Goal: Transaction & Acquisition: Book appointment/travel/reservation

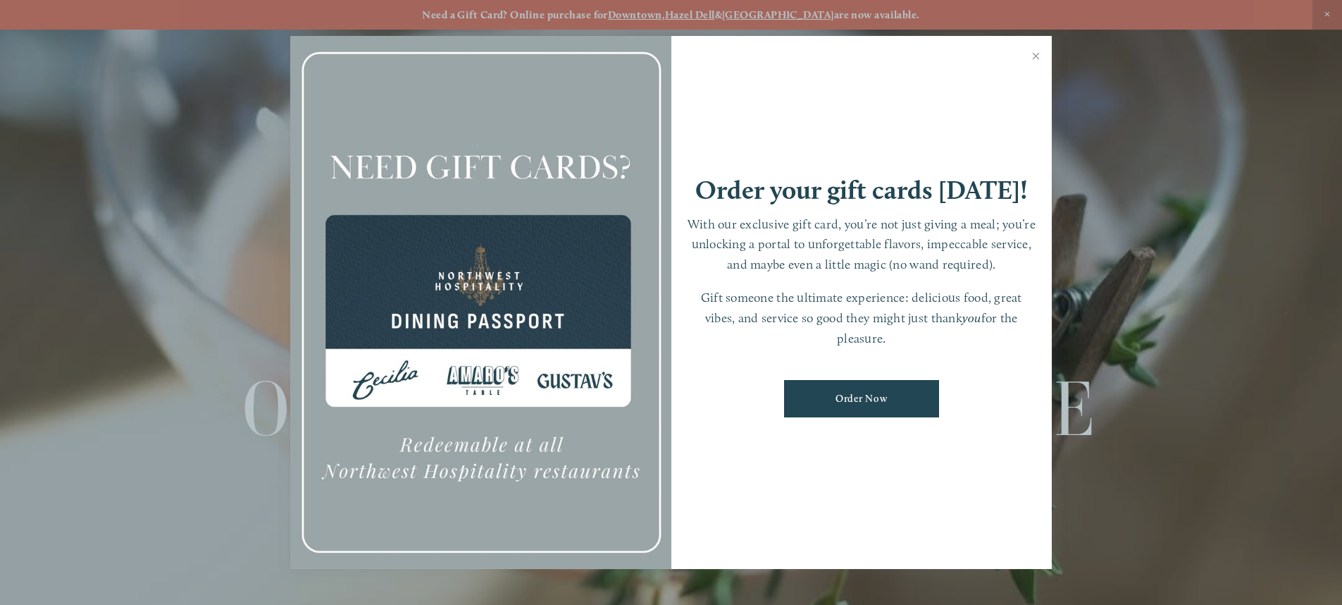
scroll to position [30, 0]
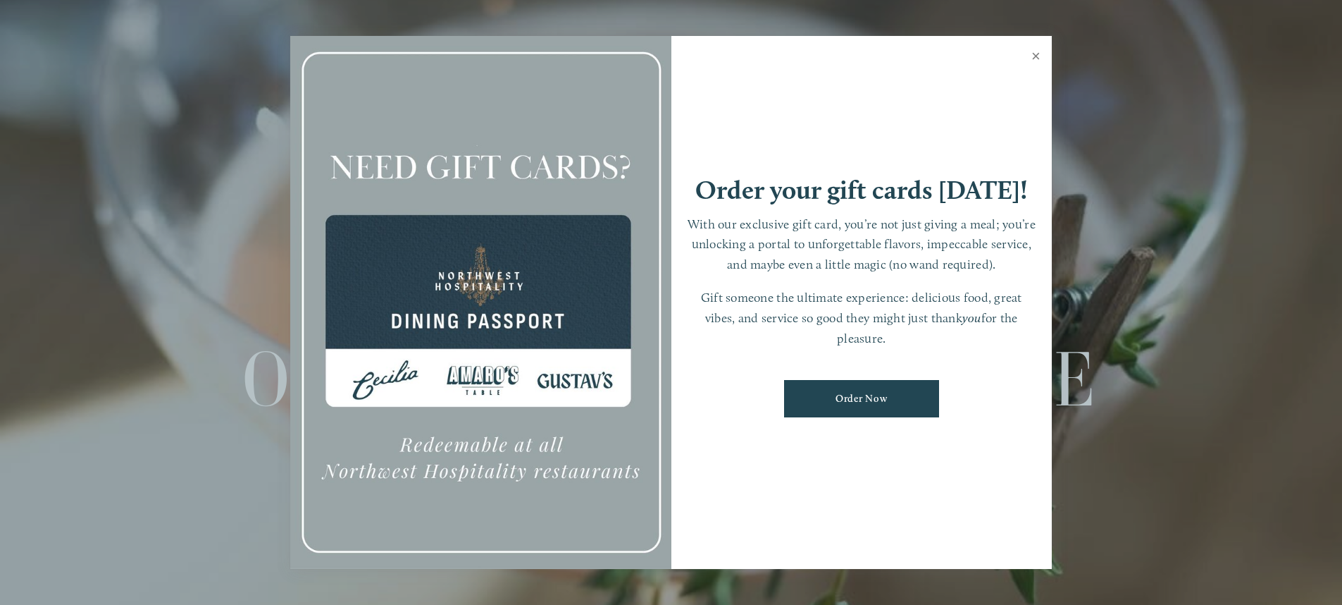
click at [1036, 54] on link "Close" at bounding box center [1035, 57] width 27 height 39
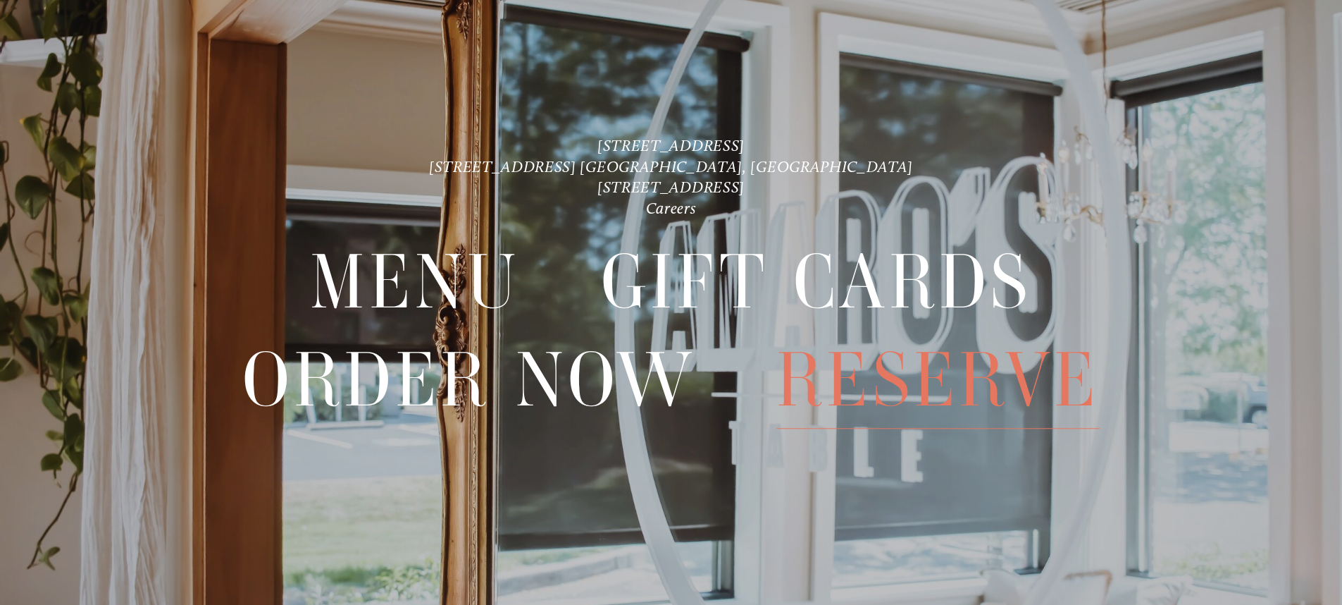
click at [975, 364] on span "Reserve" at bounding box center [937, 379] width 323 height 97
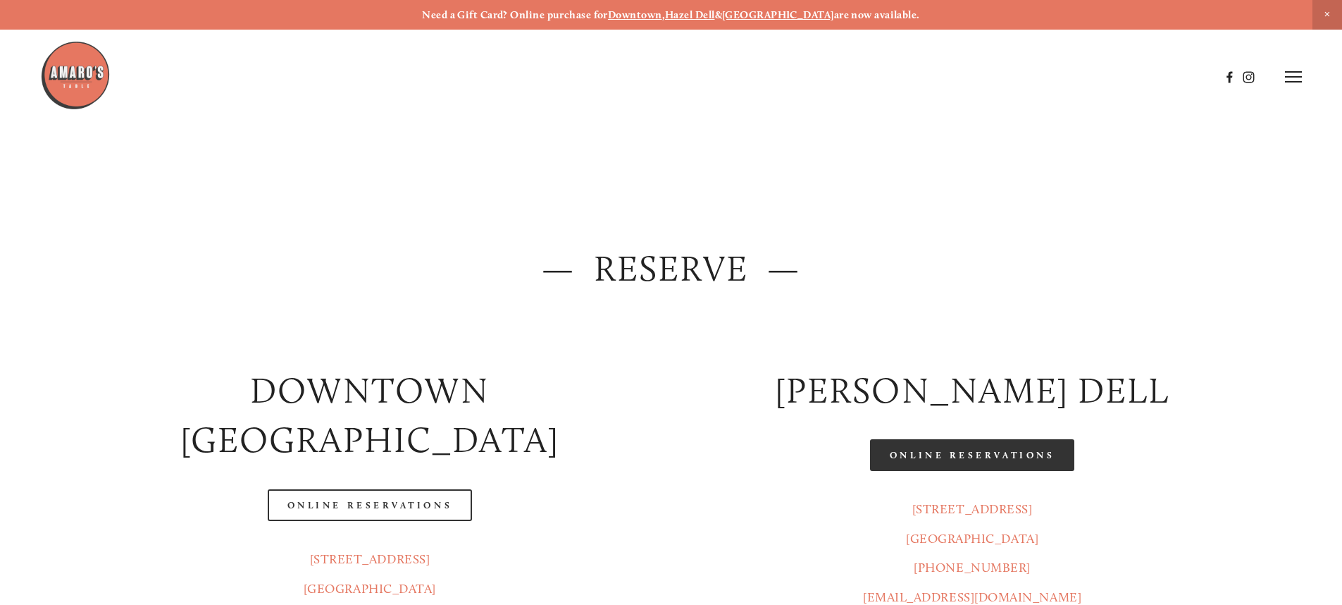
click at [968, 451] on link "Online Reservations" at bounding box center [972, 455] width 204 height 32
